Goal: Find specific page/section

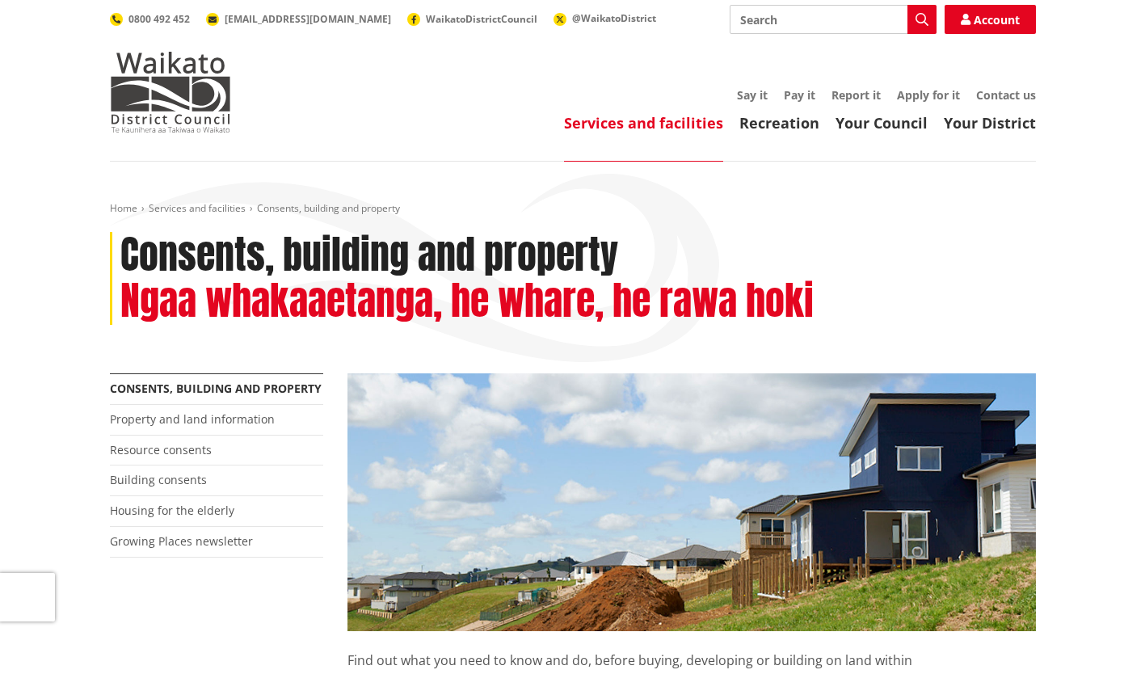
click at [795, 20] on input "Search" at bounding box center [832, 19] width 207 height 29
type input "[PERSON_NAME]"
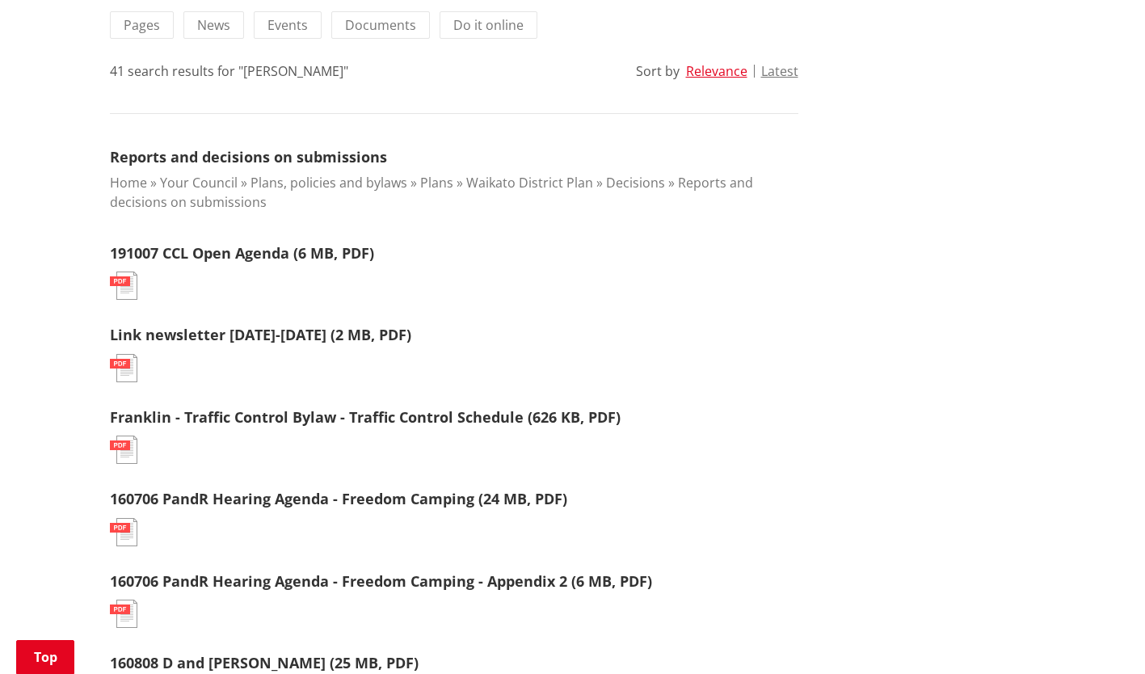
scroll to position [390, 0]
click at [312, 336] on link "Link newsletter [DATE]-[DATE] (2 MB, PDF)" at bounding box center [260, 335] width 301 height 19
